Goal: Information Seeking & Learning: Learn about a topic

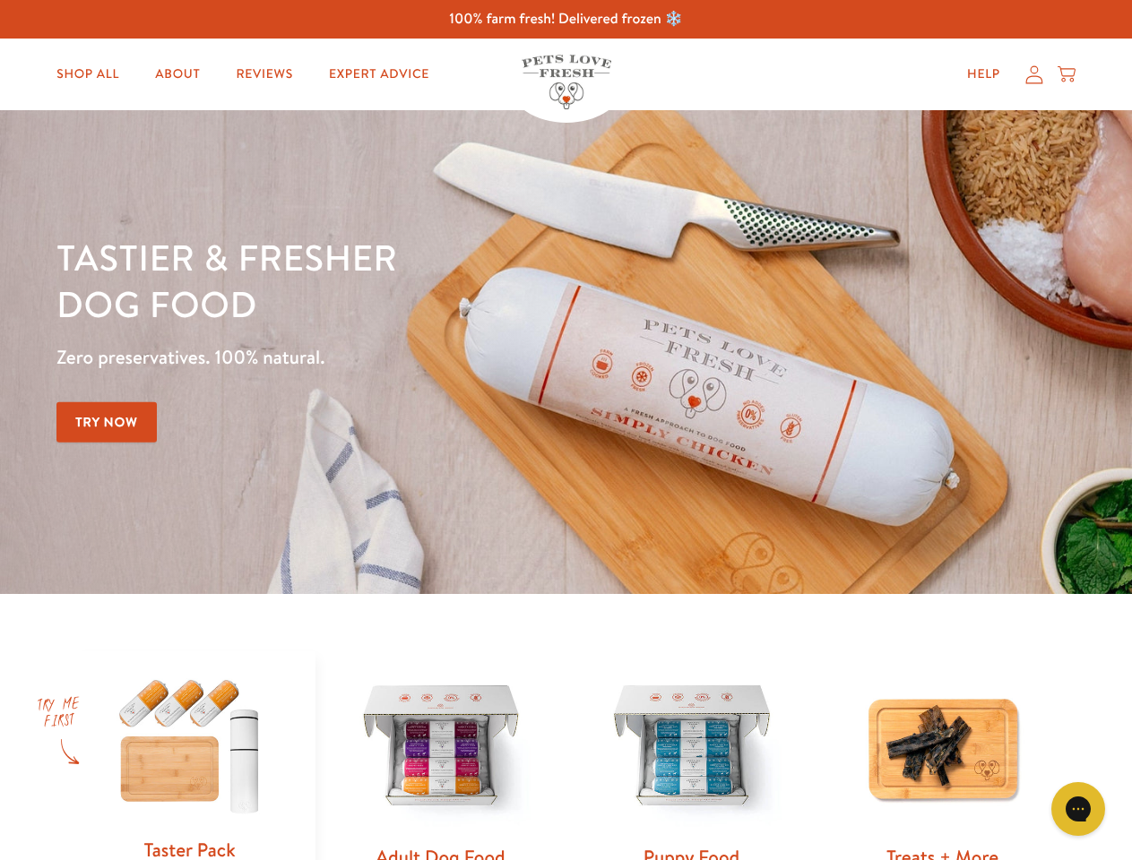
click at [566, 430] on div "Tastier & fresher dog food Zero preservatives. 100% natural. Try Now" at bounding box center [395, 352] width 679 height 237
click at [1078, 809] on icon "Open gorgias live chat" at bounding box center [1077, 808] width 17 height 17
